Goal: Information Seeking & Learning: Learn about a topic

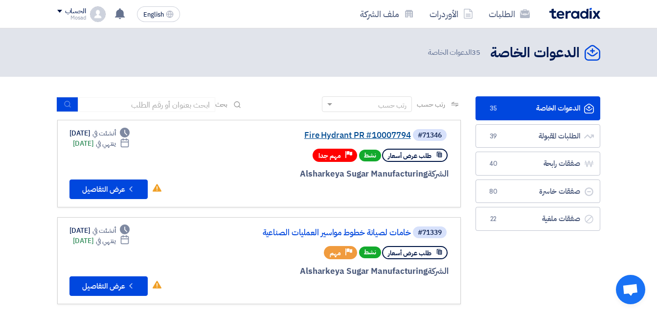
click at [337, 134] on link "Fire Hydrant PR #10007794" at bounding box center [313, 135] width 196 height 9
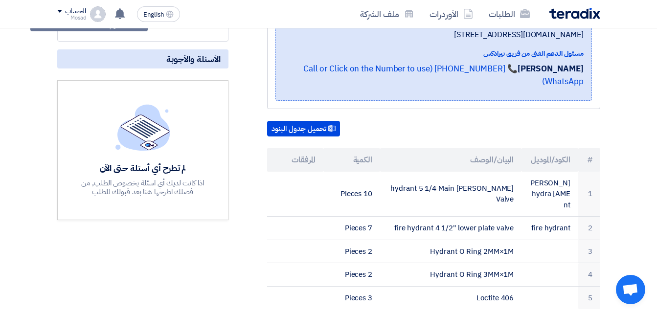
scroll to position [147, 0]
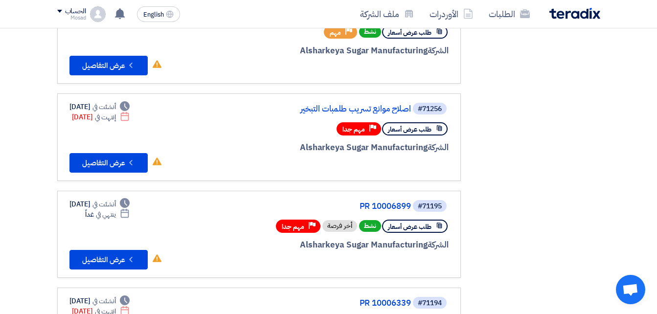
scroll to position [244, 0]
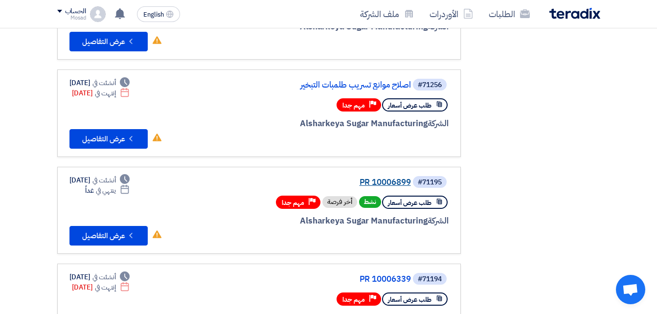
click at [397, 179] on link "PR 10006899" at bounding box center [313, 182] width 196 height 9
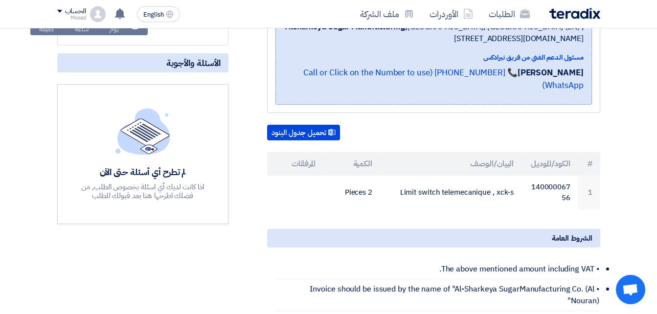
scroll to position [196, 0]
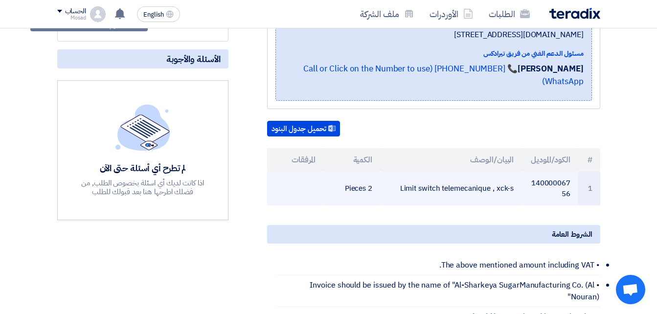
drag, startPoint x: 397, startPoint y: 170, endPoint x: 508, endPoint y: 176, distance: 110.7
click at [510, 176] on td "Limit switch telemecanique , xck-s" at bounding box center [450, 189] width 141 height 34
drag, startPoint x: 508, startPoint y: 176, endPoint x: 495, endPoint y: 177, distance: 13.2
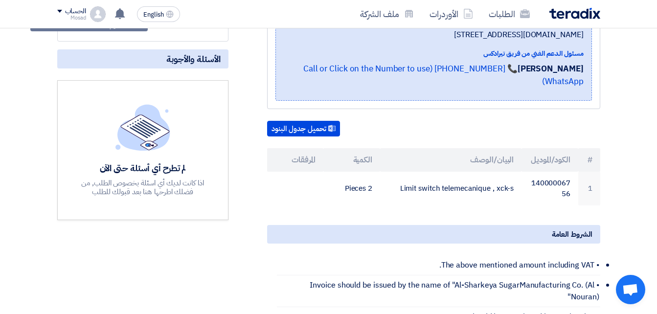
drag, startPoint x: 495, startPoint y: 177, endPoint x: 449, endPoint y: 193, distance: 48.1
click at [451, 194] on div "PR 10006899 بيانات العميل [PERSON_NAME] Procurement Section Head, Alsharkeya Su…" at bounding box center [422, 261] width 372 height 613
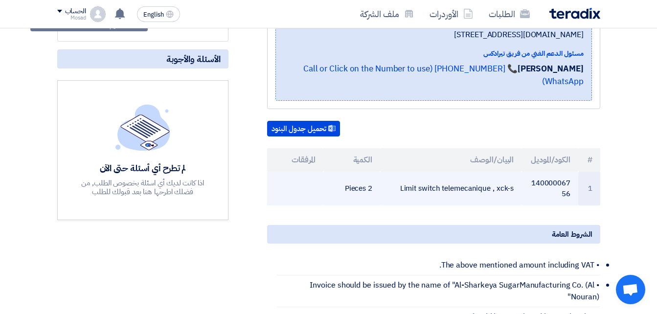
drag, startPoint x: 393, startPoint y: 176, endPoint x: 521, endPoint y: 176, distance: 127.6
click at [521, 176] on td "Limit switch telemecanique , xck-s" at bounding box center [450, 189] width 141 height 34
drag, startPoint x: 521, startPoint y: 176, endPoint x: 493, endPoint y: 175, distance: 27.4
copy td "Limit switch telemecanique , xck-s"
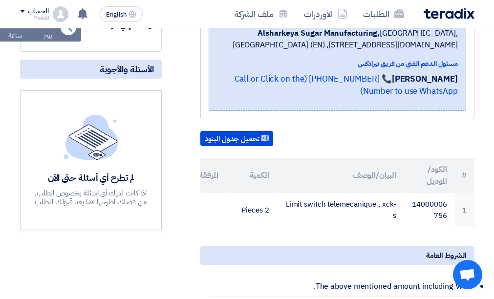
click at [488, 94] on section "PR 10006899 بيانات العميل [PERSON_NAME] Procurement Section Head, Alsharkeya Su…" at bounding box center [247, 296] width 494 height 701
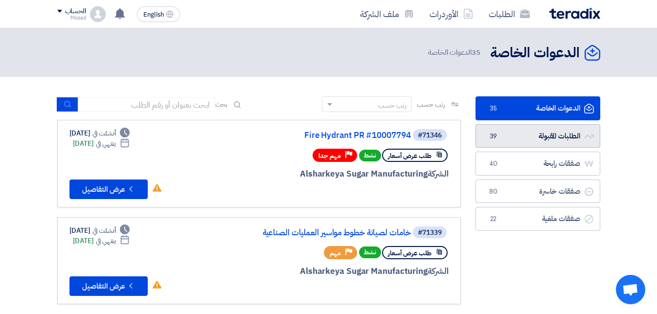
click at [506, 132] on link "الطلبات المقبولة الطلبات المقبولة 39" at bounding box center [537, 136] width 125 height 24
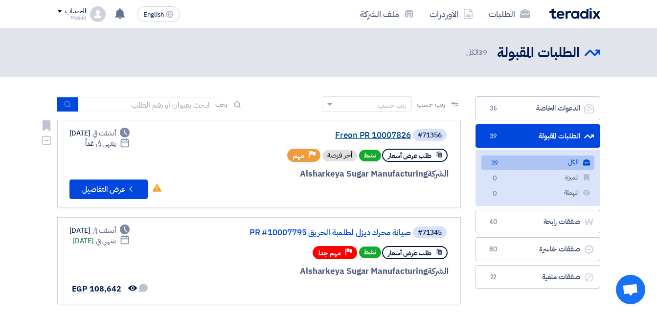
click at [365, 133] on link "Freon PR 10007826" at bounding box center [313, 135] width 196 height 9
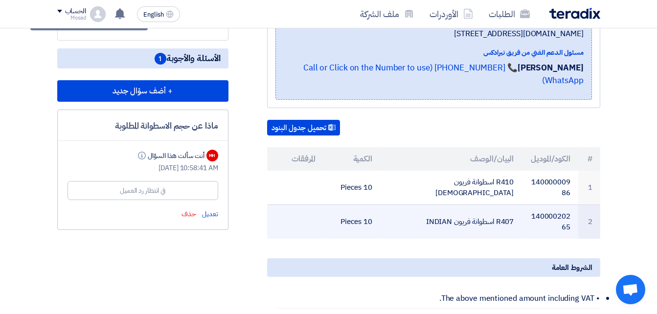
scroll to position [244, 0]
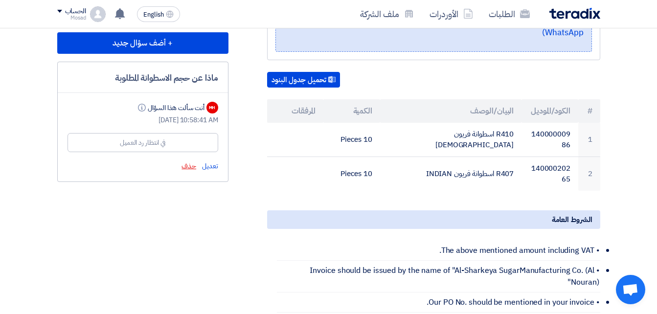
click at [191, 164] on span "حذف" at bounding box center [188, 166] width 15 height 10
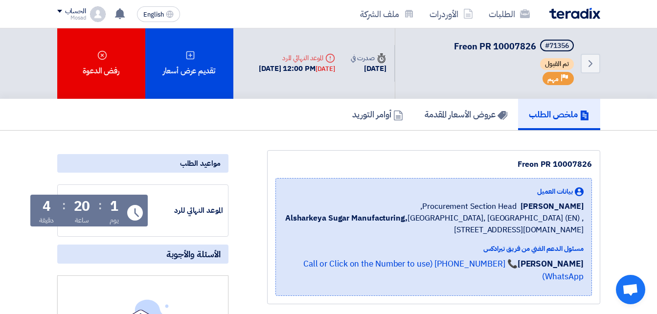
scroll to position [0, 0]
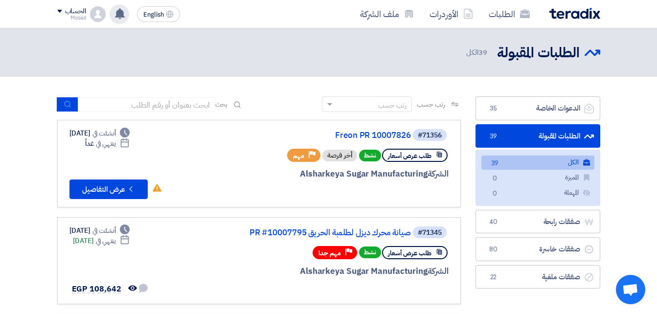
click at [118, 13] on use at bounding box center [120, 13] width 10 height 11
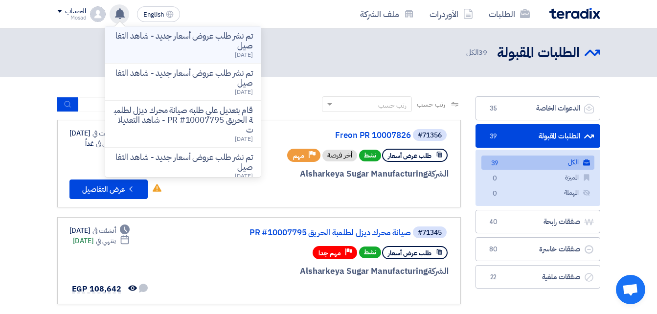
click at [195, 44] on p "تم نشر طلب عروض أسعار جديد - شاهد التفاصيل" at bounding box center [183, 41] width 140 height 20
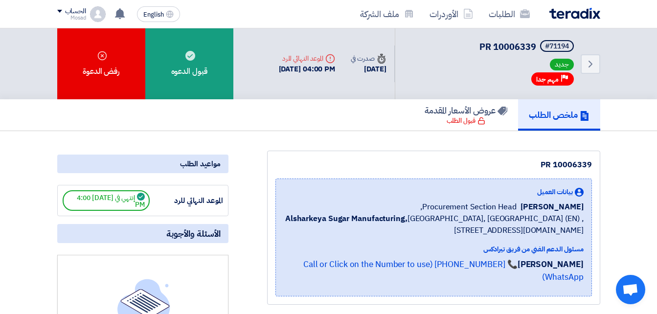
drag, startPoint x: 537, startPoint y: 160, endPoint x: 592, endPoint y: 153, distance: 55.2
click at [592, 153] on div "PR 10006339 بيانات العميل [PERSON_NAME] Procurement Section Head, Alsharkeya Su…" at bounding box center [433, 228] width 333 height 154
drag, startPoint x: 592, startPoint y: 153, endPoint x: 575, endPoint y: 165, distance: 20.2
copy div "PR 10006339"
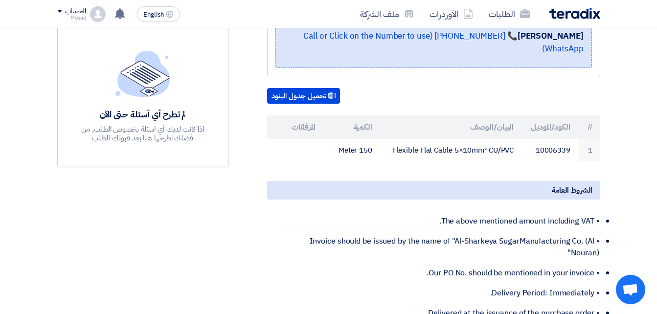
scroll to position [244, 0]
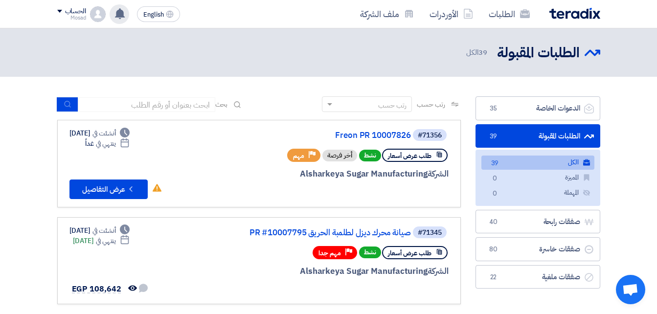
click at [116, 15] on use at bounding box center [120, 13] width 10 height 11
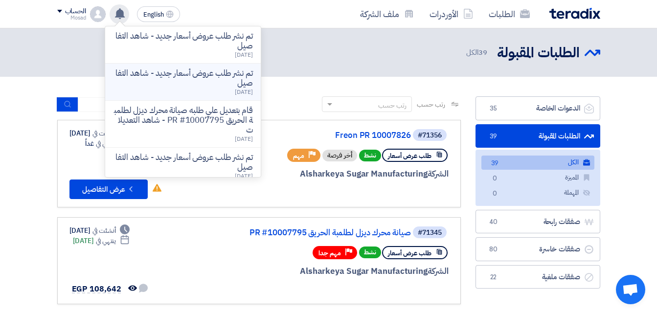
click at [199, 73] on p "تم نشر طلب عروض أسعار جديد - شاهد التفاصيل" at bounding box center [183, 78] width 140 height 20
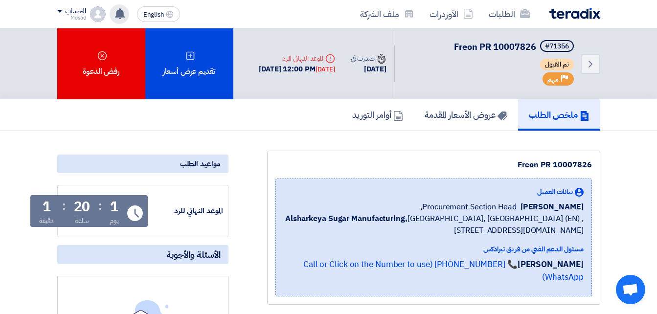
click at [123, 13] on use at bounding box center [120, 13] width 10 height 11
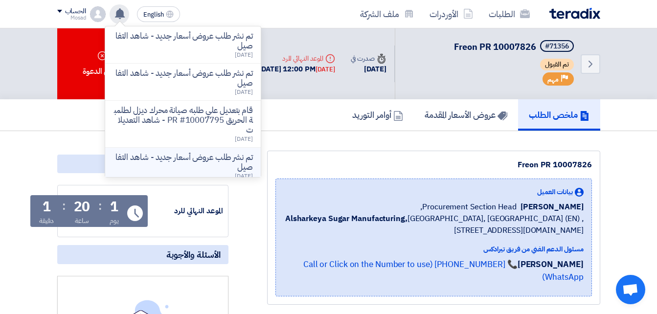
click at [217, 159] on p "تم نشر طلب عروض أسعار جديد - شاهد التفاصيل" at bounding box center [183, 163] width 140 height 20
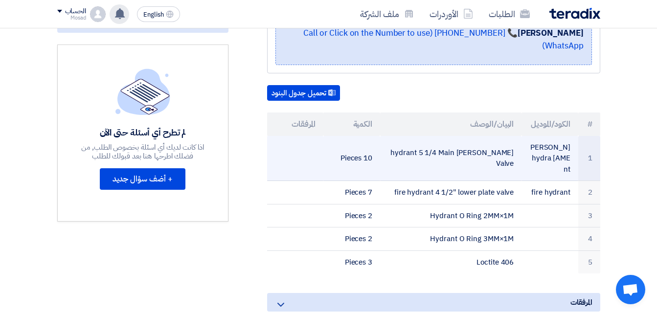
scroll to position [244, 0]
